Goal: Information Seeking & Learning: Learn about a topic

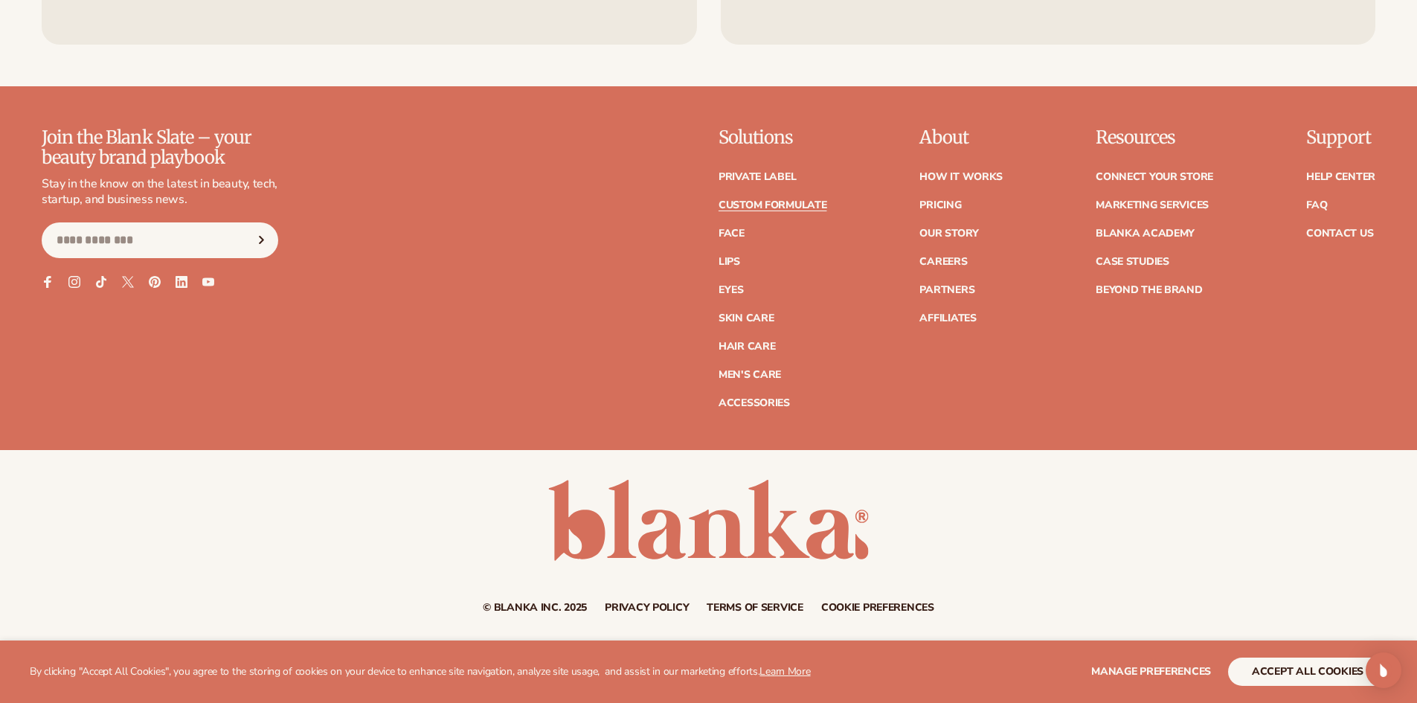
scroll to position [2273, 0]
click at [1280, 670] on button "accept all cookies" at bounding box center [1307, 672] width 159 height 28
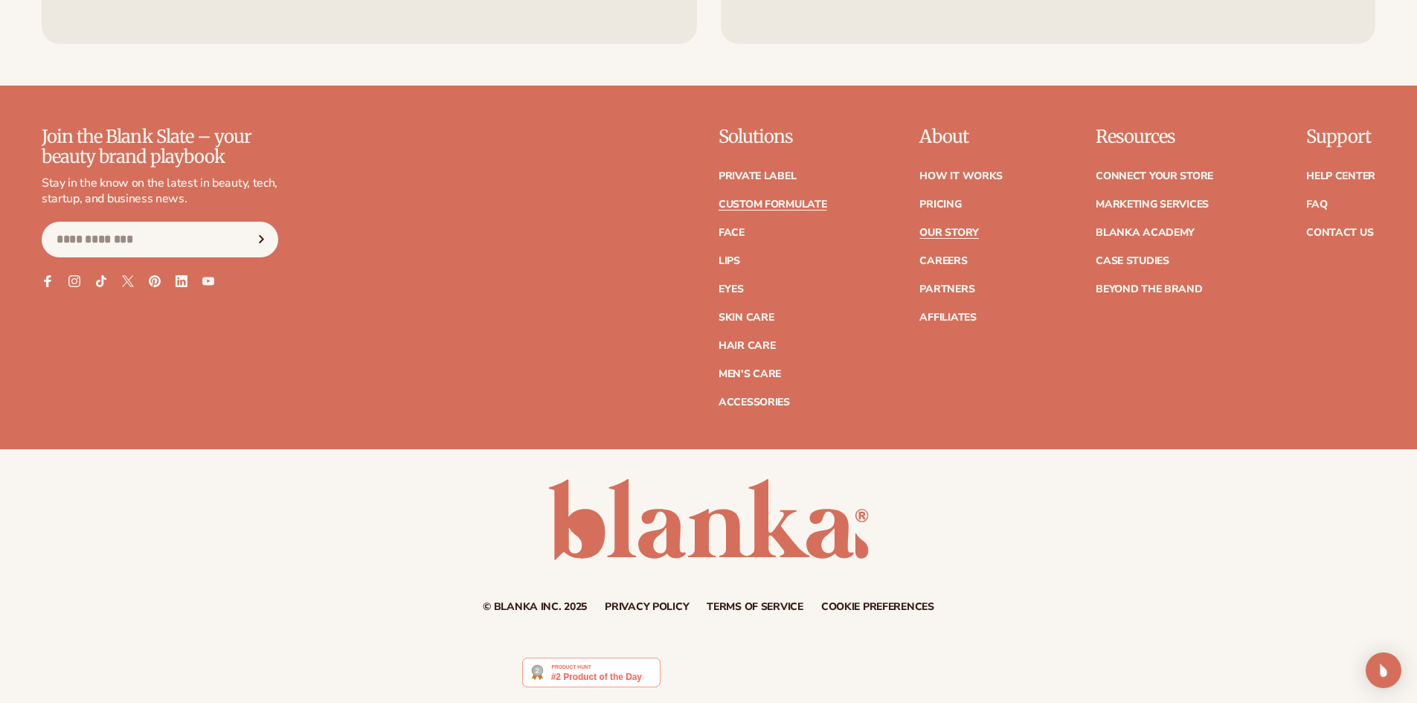
click at [944, 234] on link "Our Story" at bounding box center [948, 233] width 59 height 10
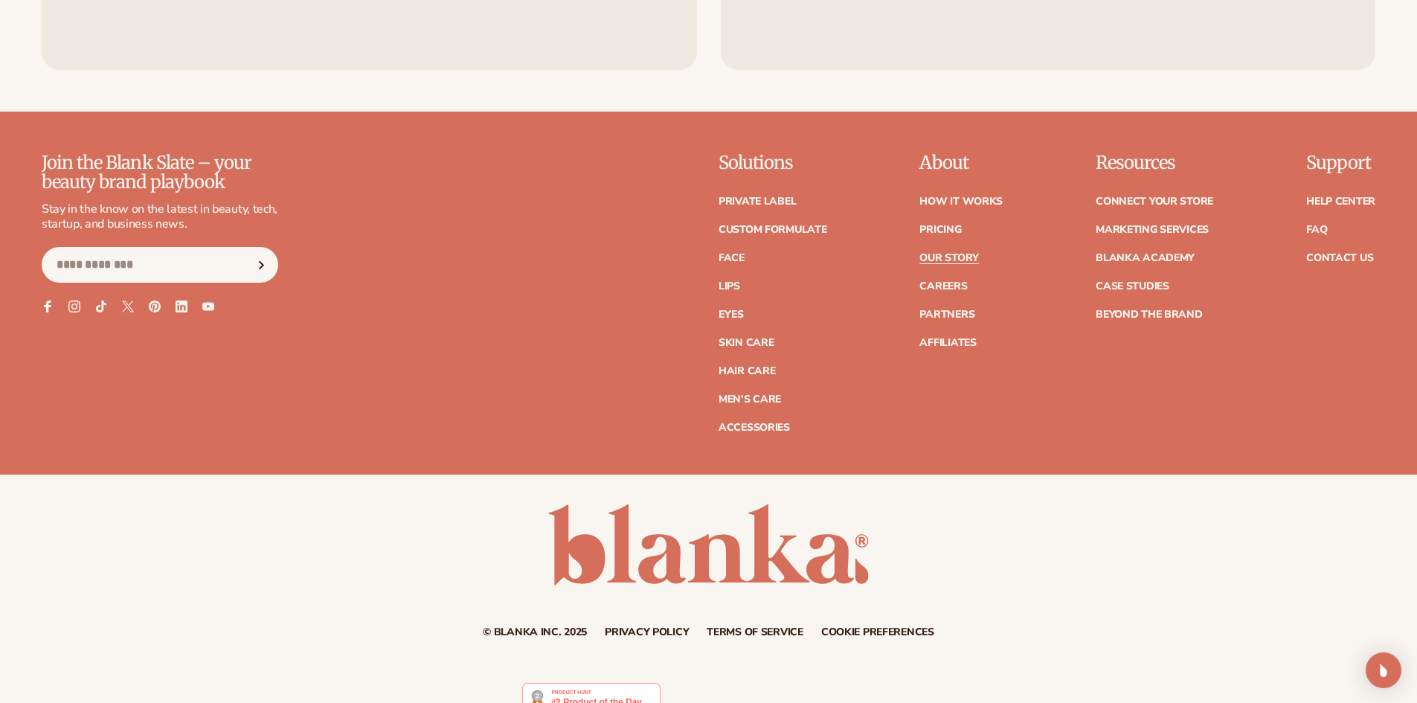
scroll to position [4718, 0]
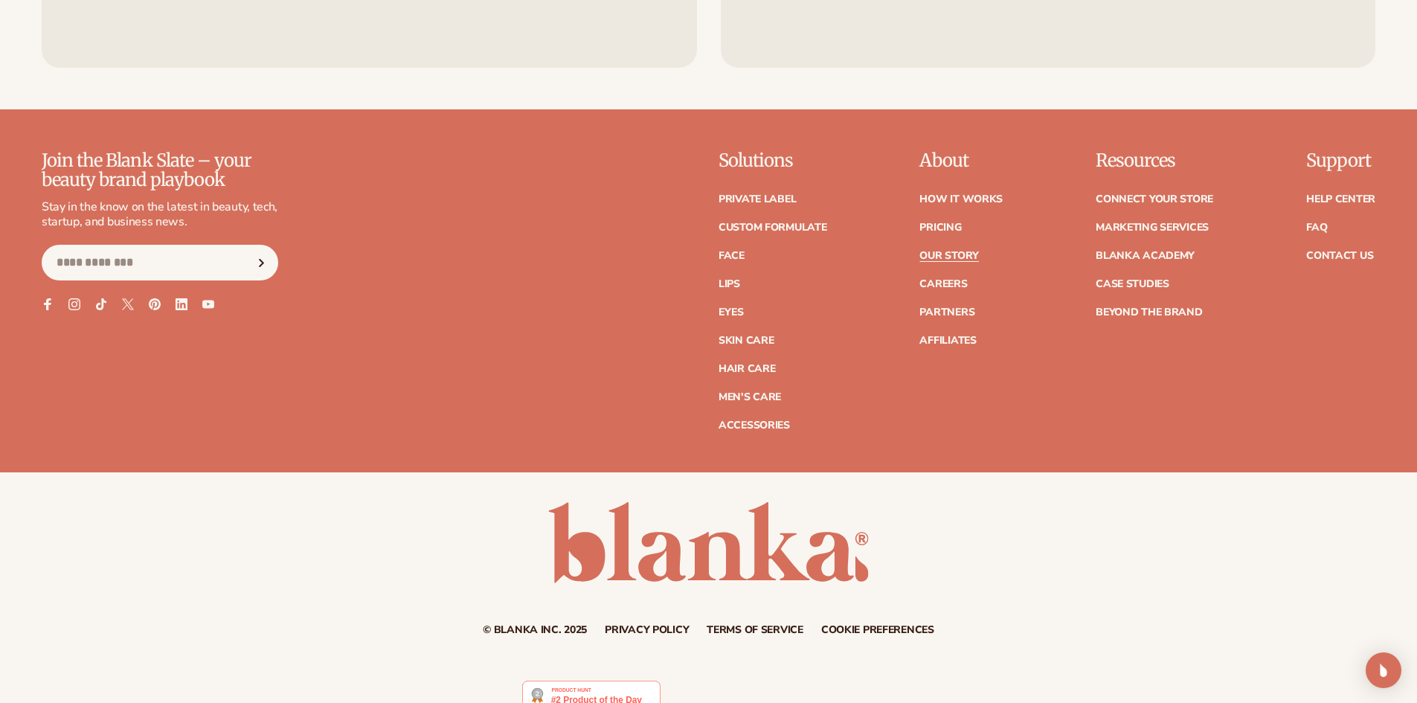
drag, startPoint x: 233, startPoint y: 1, endPoint x: 154, endPoint y: 51, distance: 93.3
